Goal: Check status: Check status

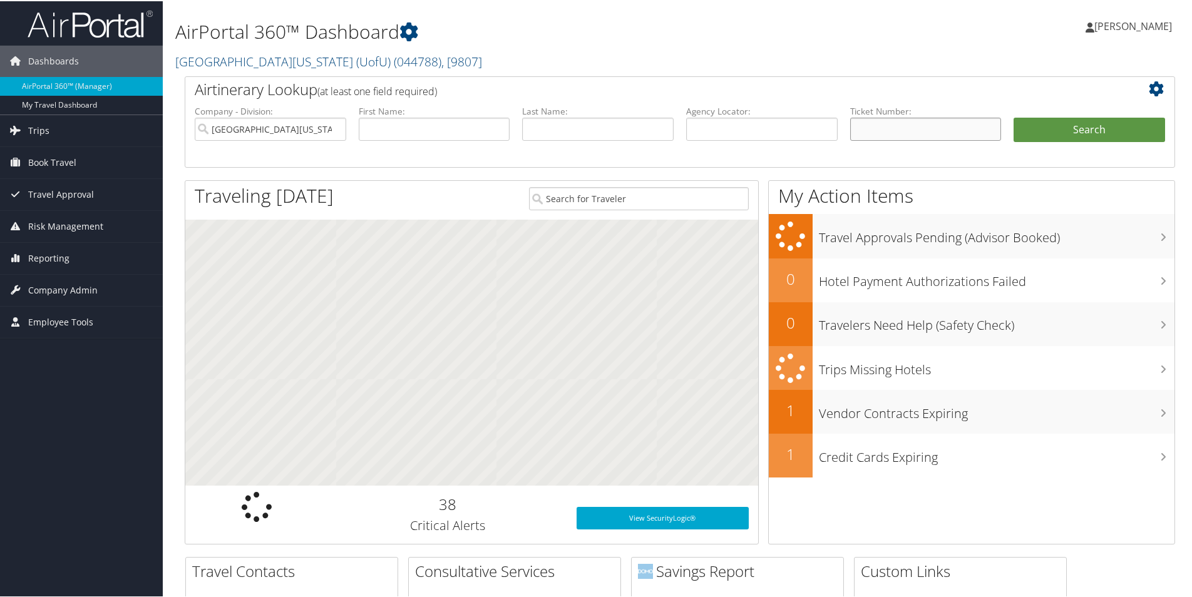
click at [927, 117] on input "text" at bounding box center [926, 127] width 152 height 23
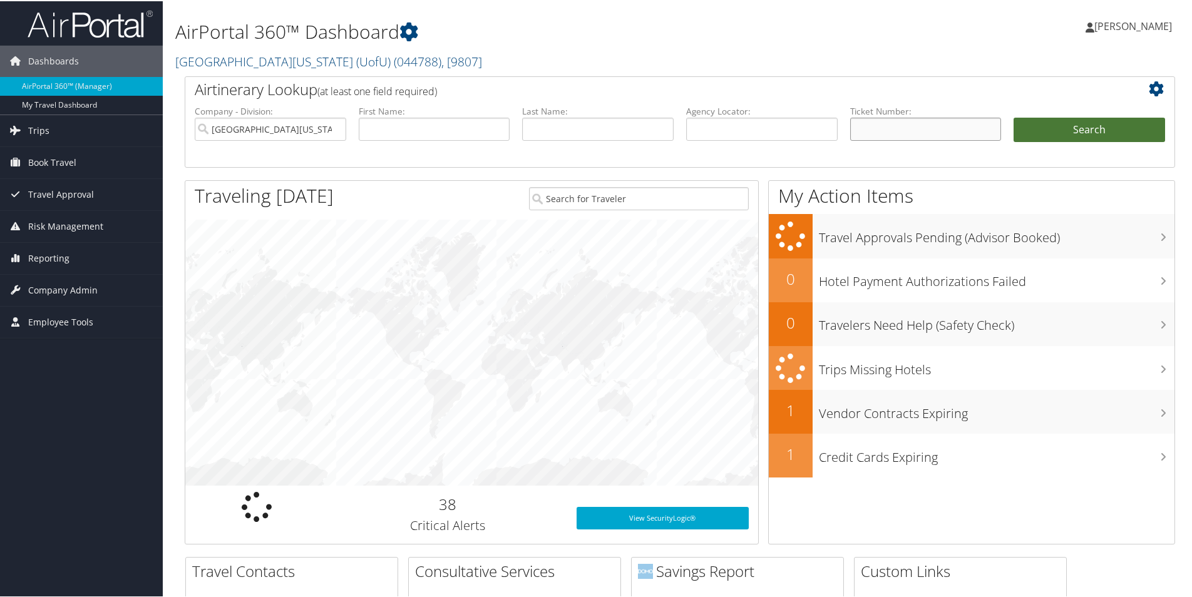
paste input "0168998446904"
type input "0168998446904"
click at [1072, 134] on button "Search" at bounding box center [1090, 128] width 152 height 25
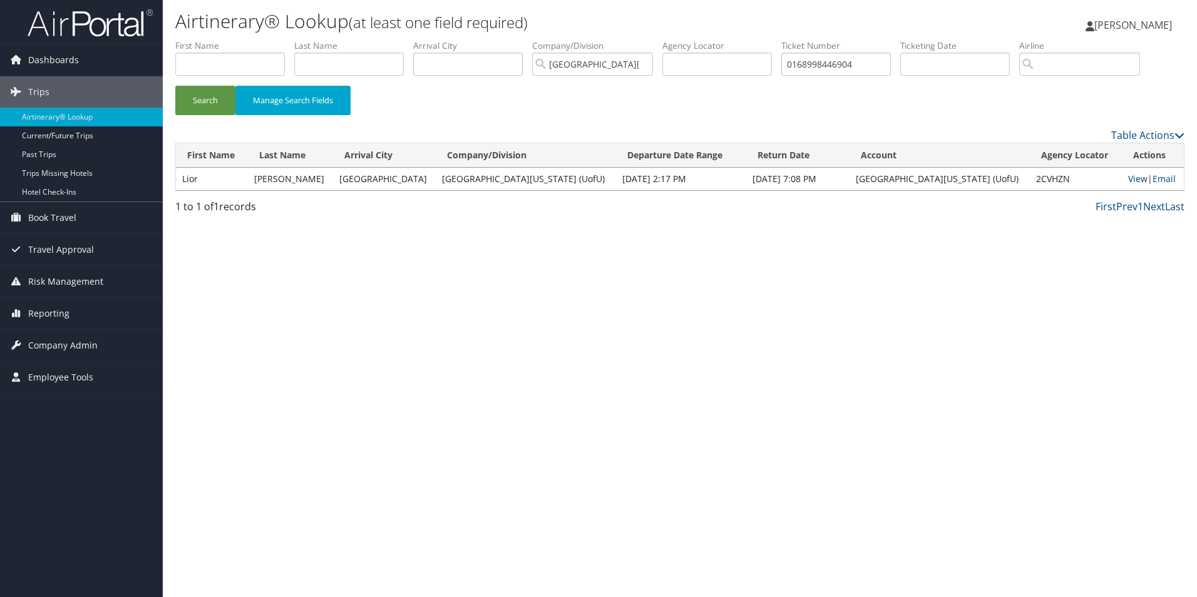
drag, startPoint x: 0, startPoint y: 0, endPoint x: 1123, endPoint y: 180, distance: 1137.8
click at [1128, 180] on link "View" at bounding box center [1137, 179] width 19 height 12
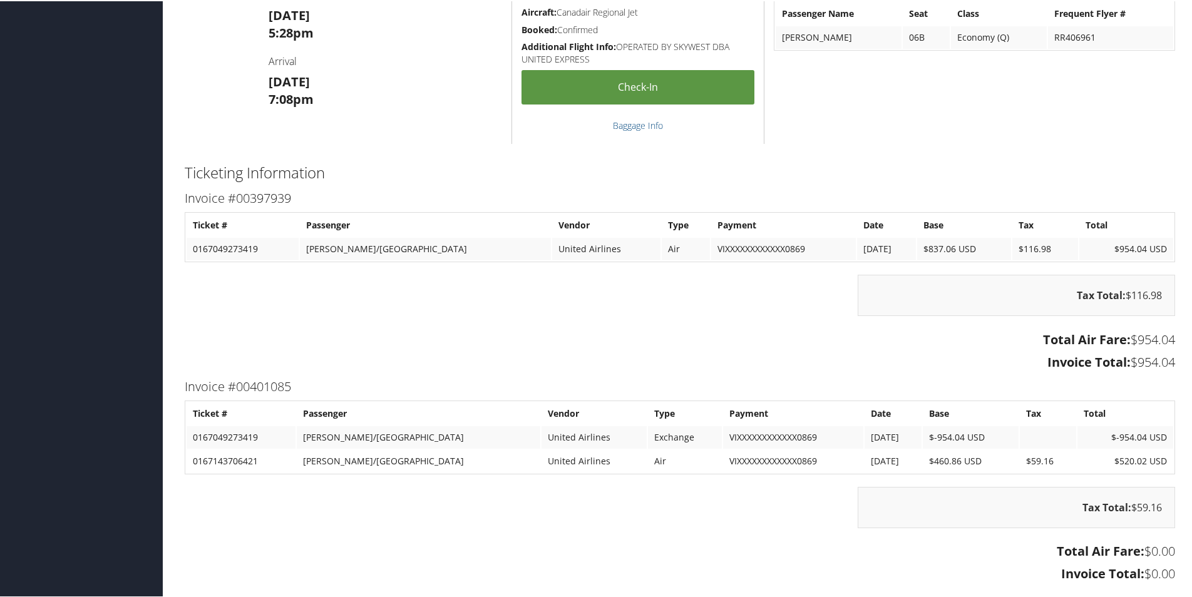
scroll to position [939, 0]
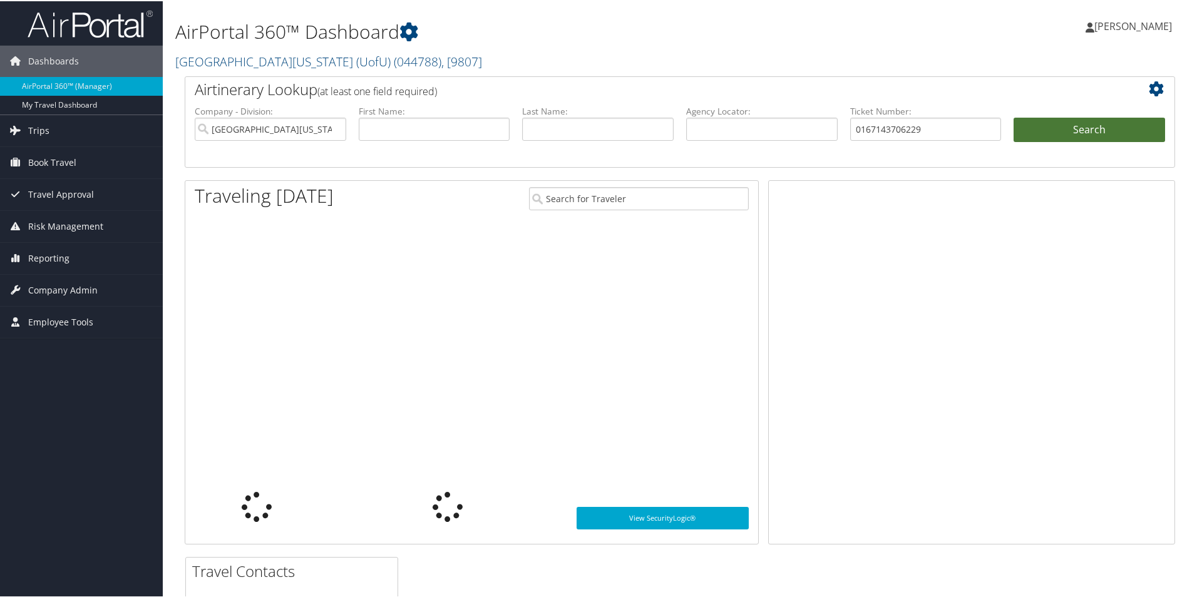
type input "0167143706229"
click at [1089, 126] on button "Search" at bounding box center [1090, 128] width 152 height 25
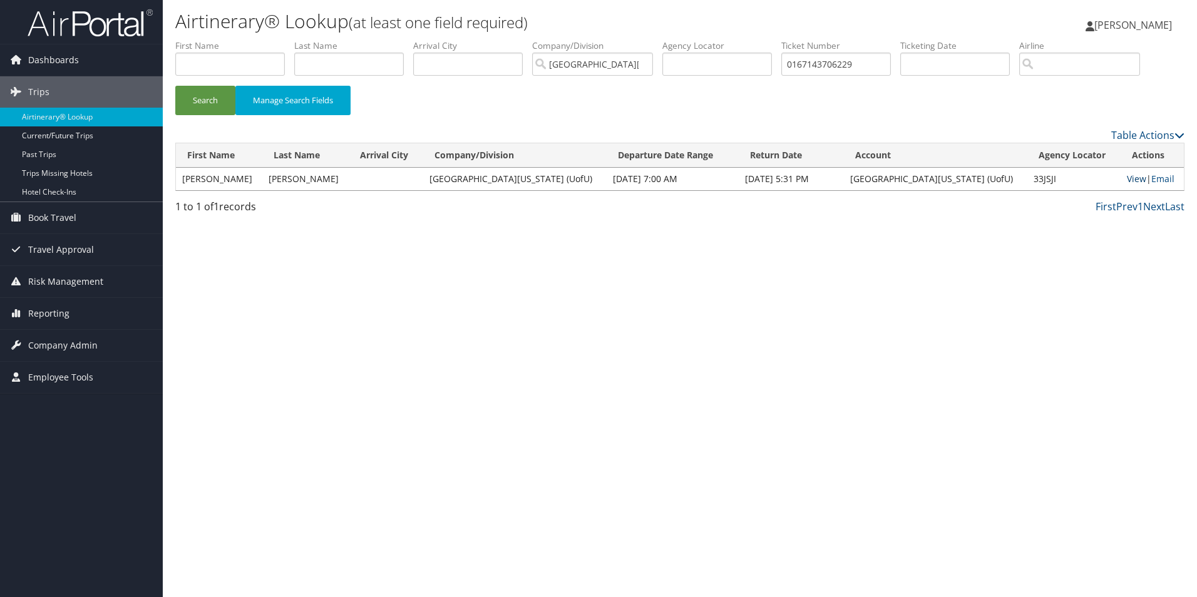
click at [1127, 178] on link "View" at bounding box center [1136, 179] width 19 height 12
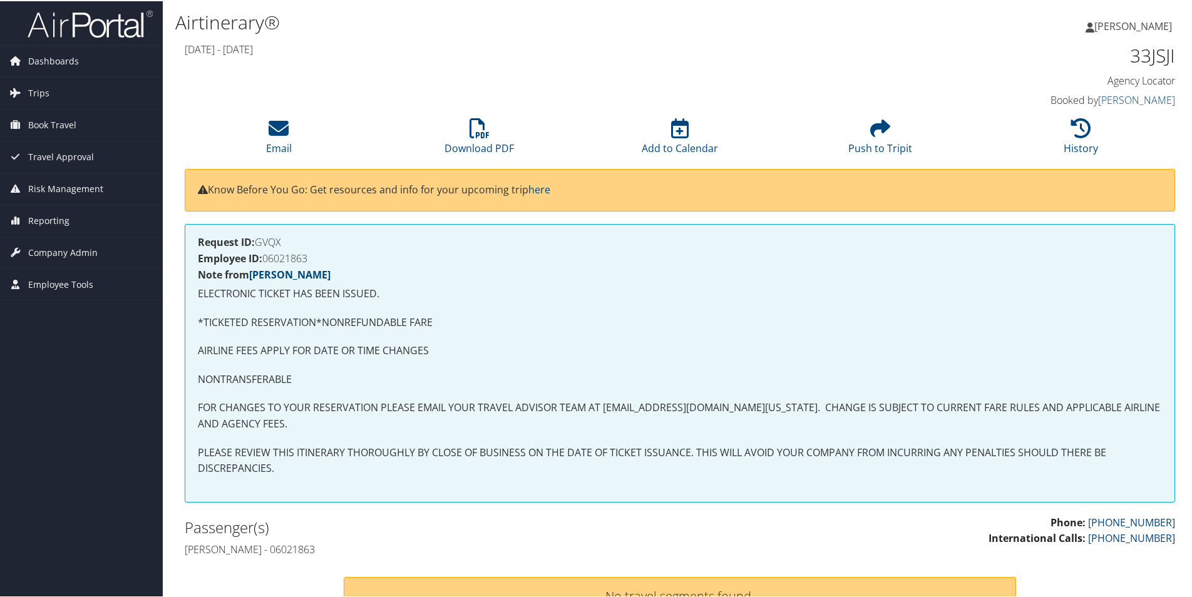
click at [297, 254] on h4 "Employee ID: 06021863" at bounding box center [680, 257] width 964 height 10
copy h4 "06021863"
